Goal: Task Accomplishment & Management: Manage account settings

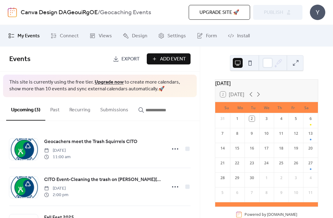
click at [316, 13] on div "Y" at bounding box center [317, 12] width 15 height 15
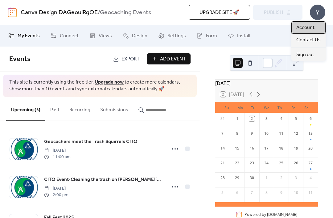
click at [312, 27] on span "Account" at bounding box center [305, 27] width 18 height 7
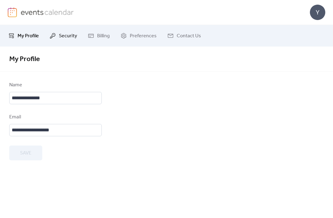
click at [75, 38] on span "Security" at bounding box center [68, 35] width 18 height 7
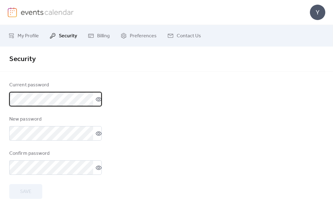
click at [155, 81] on div at bounding box center [166, 77] width 333 height 10
click at [105, 36] on span "Billing" at bounding box center [103, 35] width 13 height 7
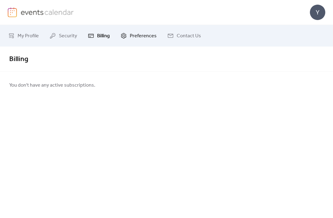
click at [148, 32] on span "Preferences" at bounding box center [143, 35] width 27 height 7
click at [182, 42] on link "Contact Us" at bounding box center [184, 35] width 43 height 17
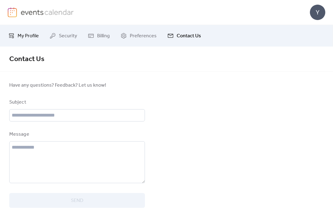
click at [12, 33] on icon at bounding box center [11, 36] width 6 height 6
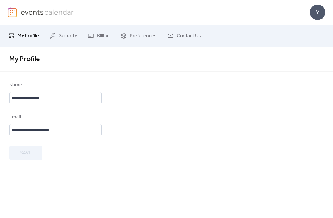
click at [11, 12] on img at bounding box center [12, 12] width 9 height 10
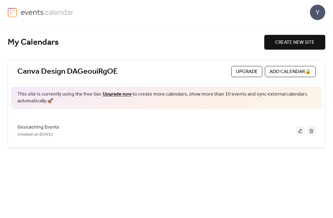
click at [310, 45] on span "CREATE NEW SITE" at bounding box center [294, 42] width 39 height 7
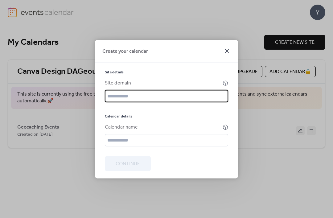
click at [230, 47] on icon at bounding box center [226, 50] width 7 height 7
